Goal: Transaction & Acquisition: Obtain resource

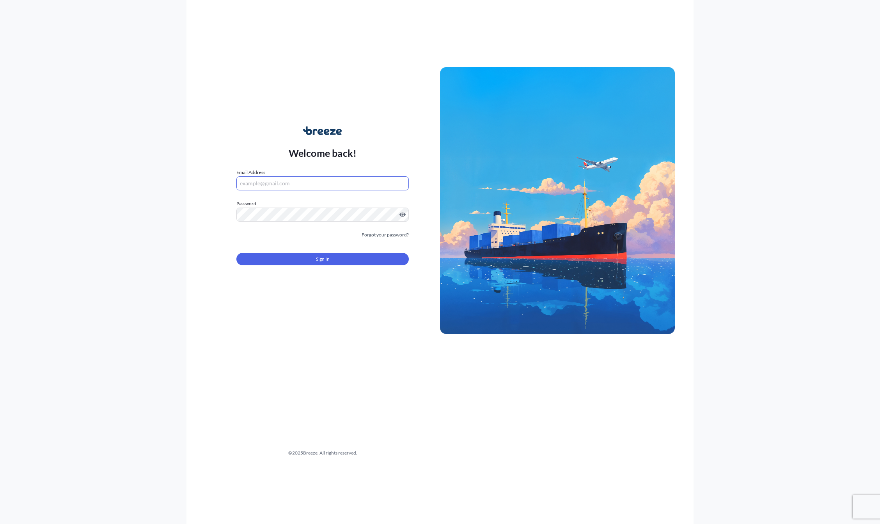
click at [264, 180] on input "Email Address" at bounding box center [322, 183] width 172 height 14
click at [0, 524] on com-1password-button at bounding box center [0, 524] width 0 height 0
type input "[EMAIL_ADDRESS][DOMAIN_NAME]"
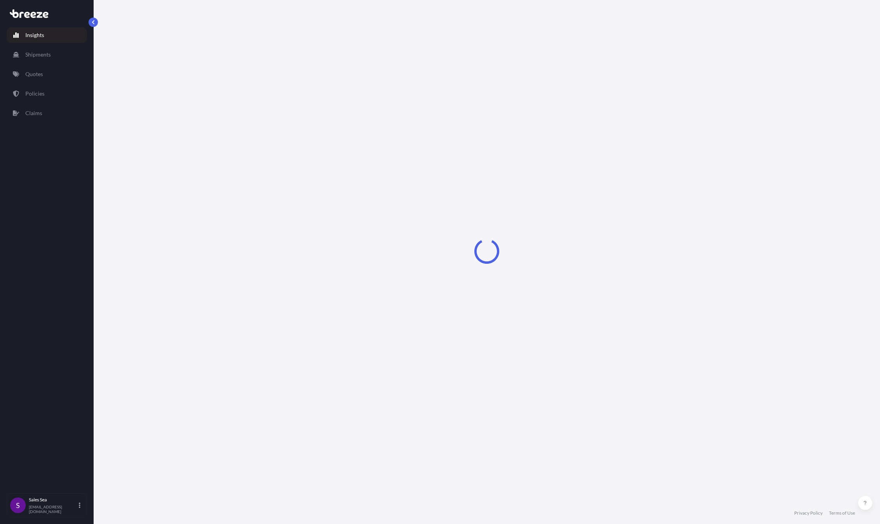
select select "2025"
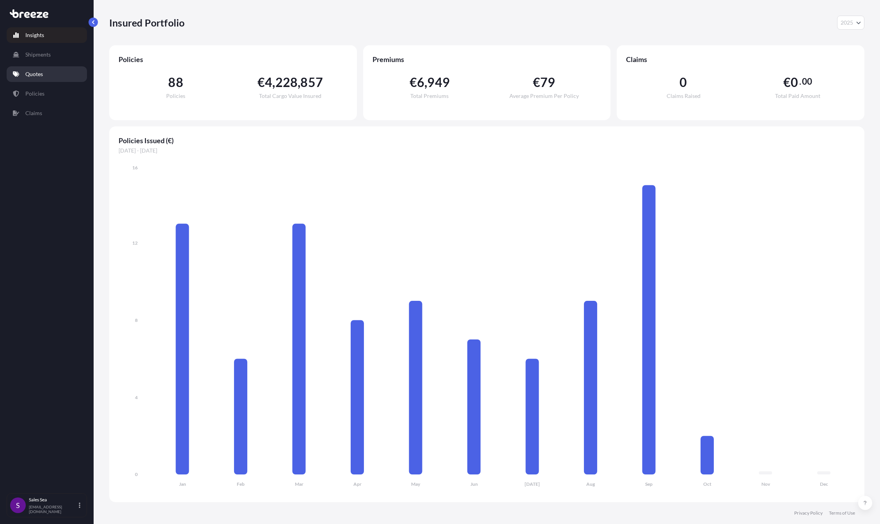
click at [35, 77] on p "Quotes" at bounding box center [34, 74] width 18 height 8
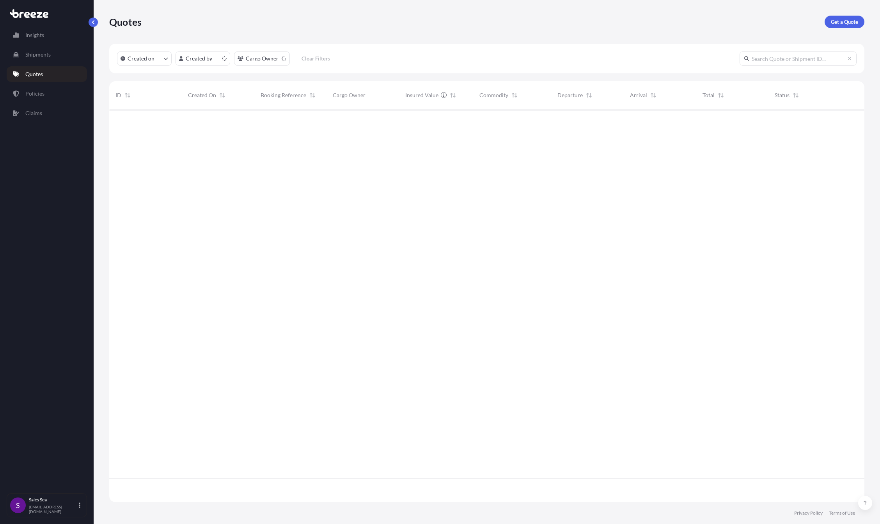
scroll to position [391, 750]
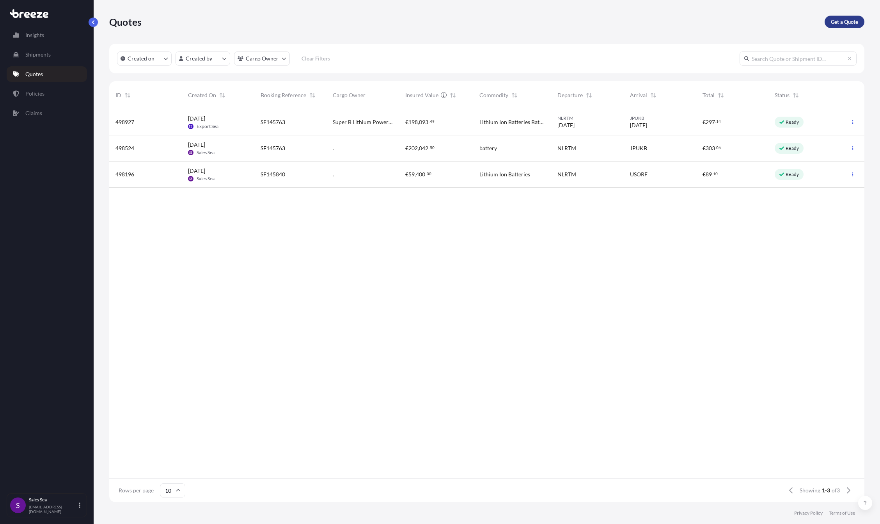
click at [843, 23] on p "Get a Quote" at bounding box center [844, 22] width 27 height 8
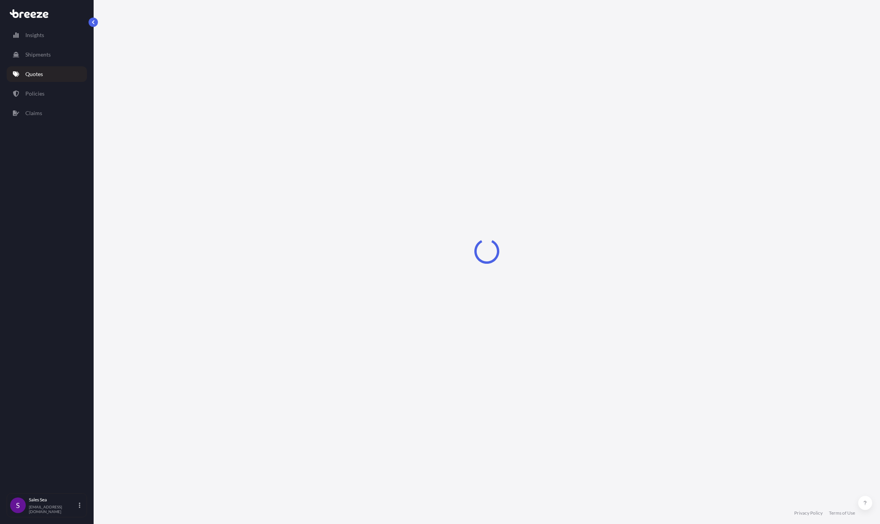
select select "Sea"
select select "1"
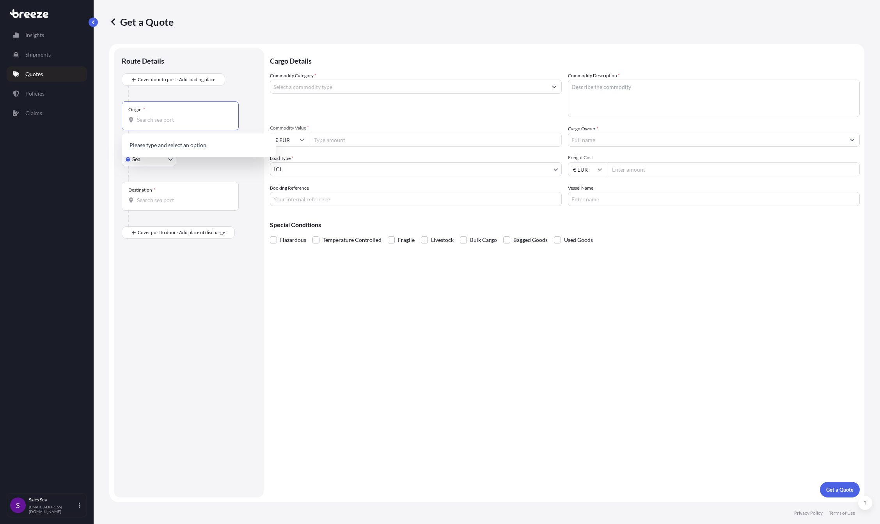
click at [150, 119] on input "Origin *" at bounding box center [183, 120] width 92 height 8
click at [184, 142] on div "NLRTM - Rotterda m, [GEOGRAPHIC_DATA]" at bounding box center [199, 146] width 148 height 19
type input "NLRTM - [GEOGRAPHIC_DATA], [GEOGRAPHIC_DATA]"
click at [199, 152] on b "NLRTM - [GEOGRAPHIC_DATA], [GEOGRAPHIC_DATA]" at bounding box center [187, 150] width 79 height 14
click at [146, 208] on div "Destination *" at bounding box center [180, 199] width 117 height 29
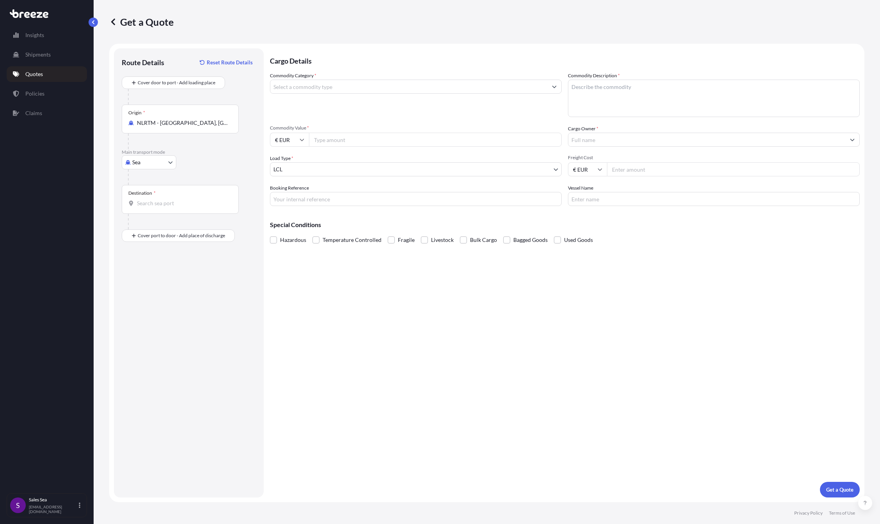
click at [146, 207] on input "Destination *" at bounding box center [183, 203] width 92 height 8
type input "USSAV - [GEOGRAPHIC_DATA], [GEOGRAPHIC_DATA]"
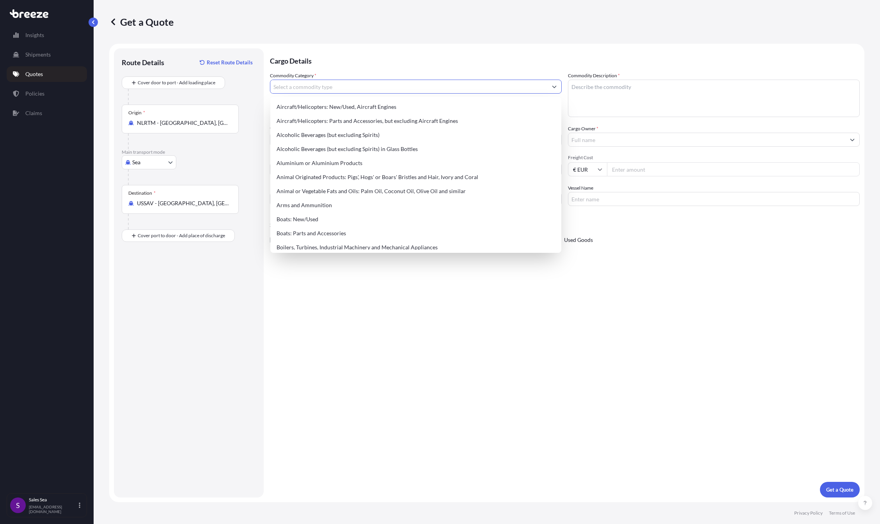
click at [299, 88] on input "Commodity Category *" at bounding box center [408, 87] width 277 height 14
